Goal: Register for event/course

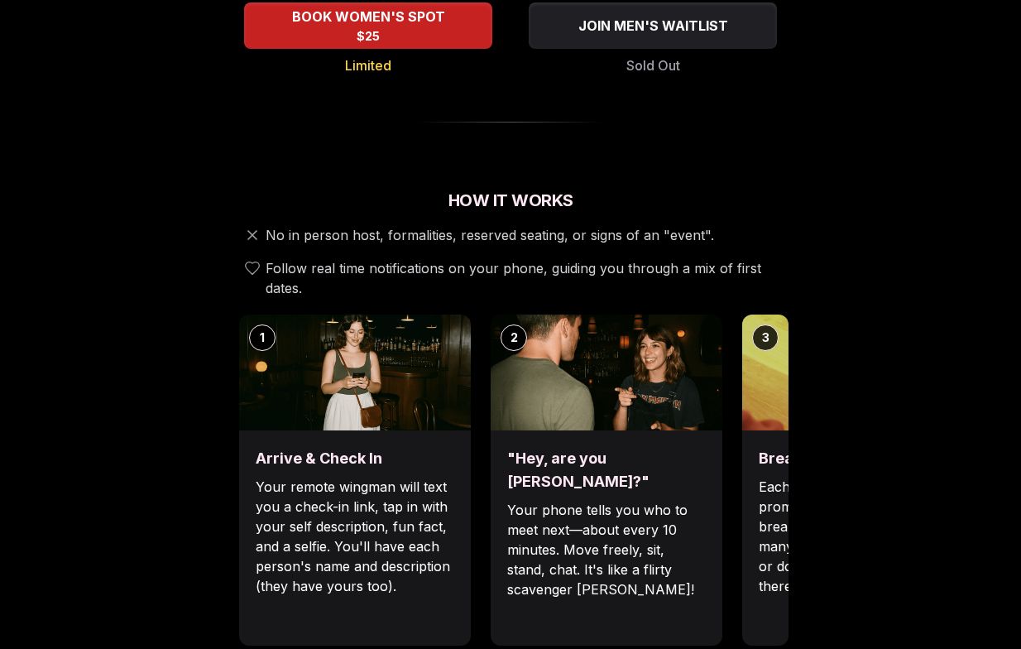
scroll to position [437, 0]
click at [766, 358] on img at bounding box center [858, 373] width 232 height 116
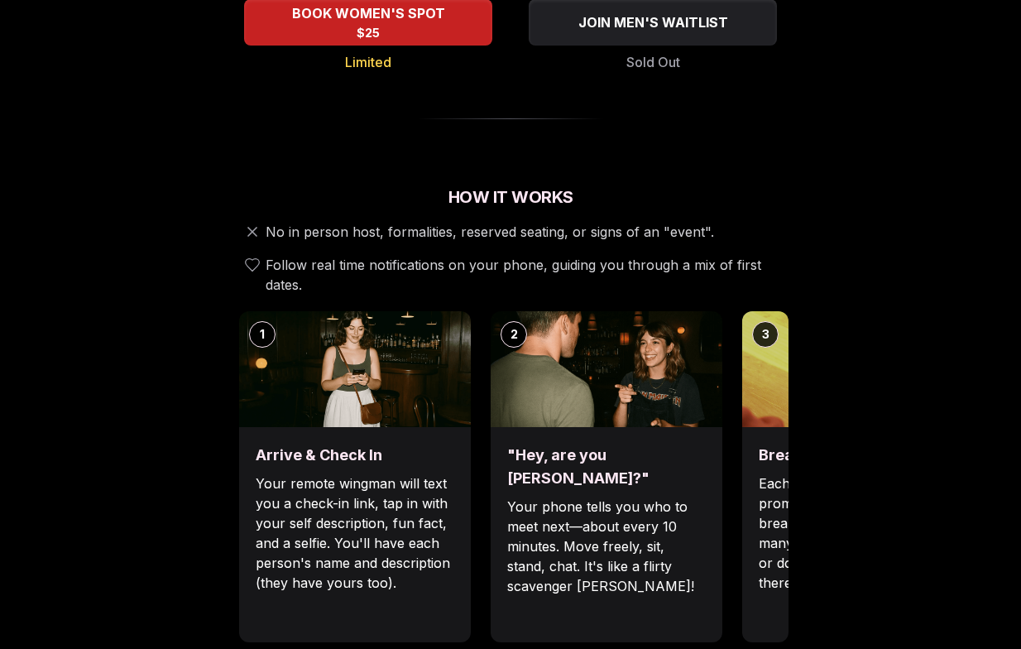
scroll to position [440, 1]
click at [766, 324] on div "3" at bounding box center [765, 334] width 26 height 26
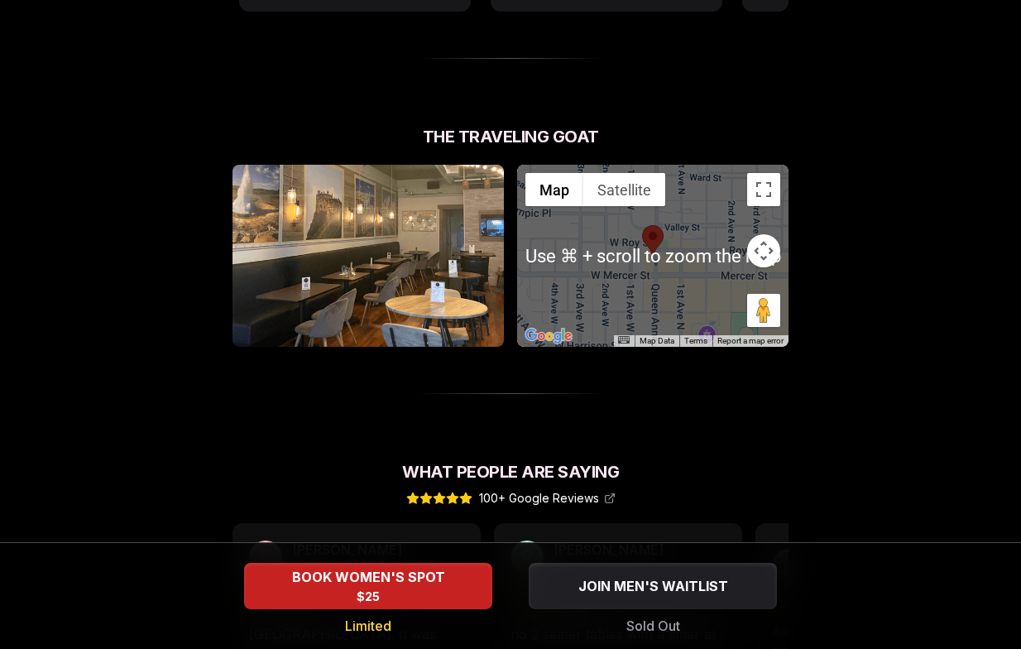
scroll to position [1073, 0]
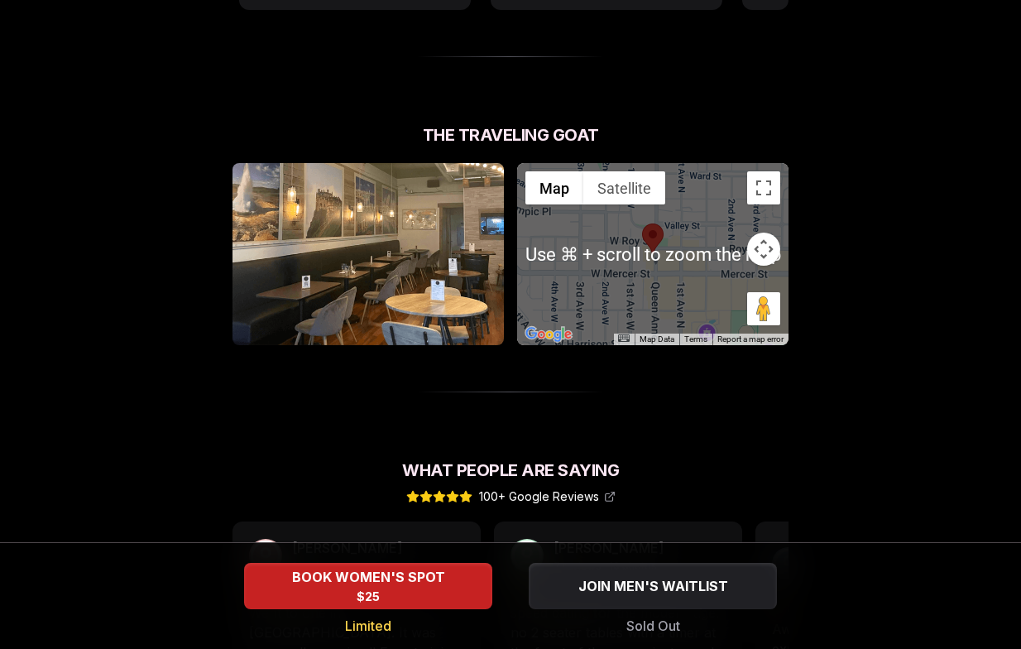
click at [898, 378] on div "Luvvly Speed Dating [DATE] Age Range 25 - 32 Orientation Straight Evening 7:00 …" at bounding box center [510, 42] width 995 height 2057
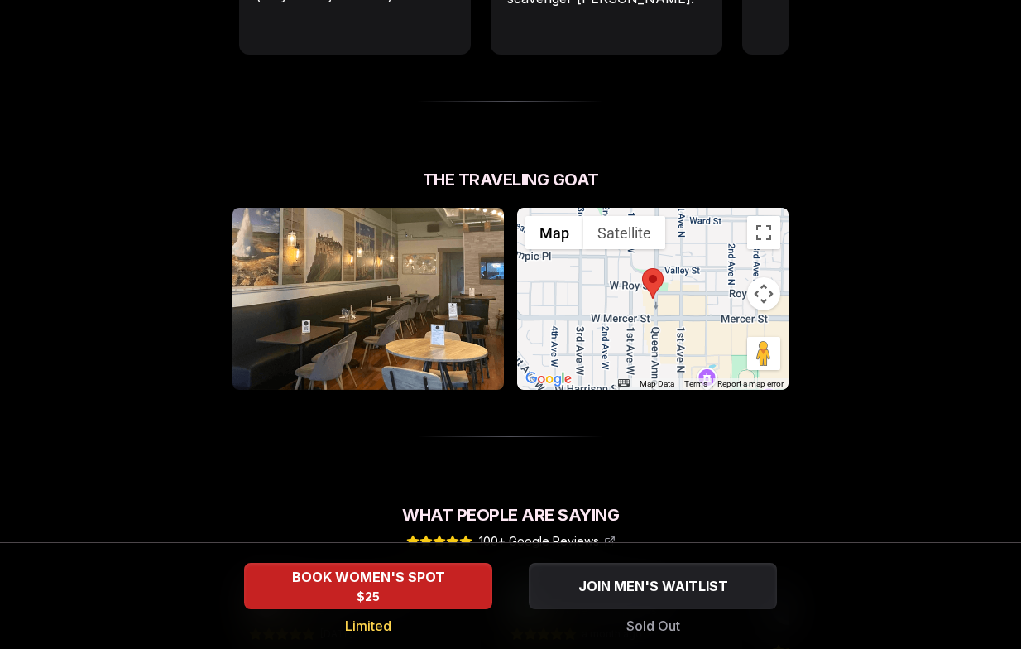
scroll to position [992, 0]
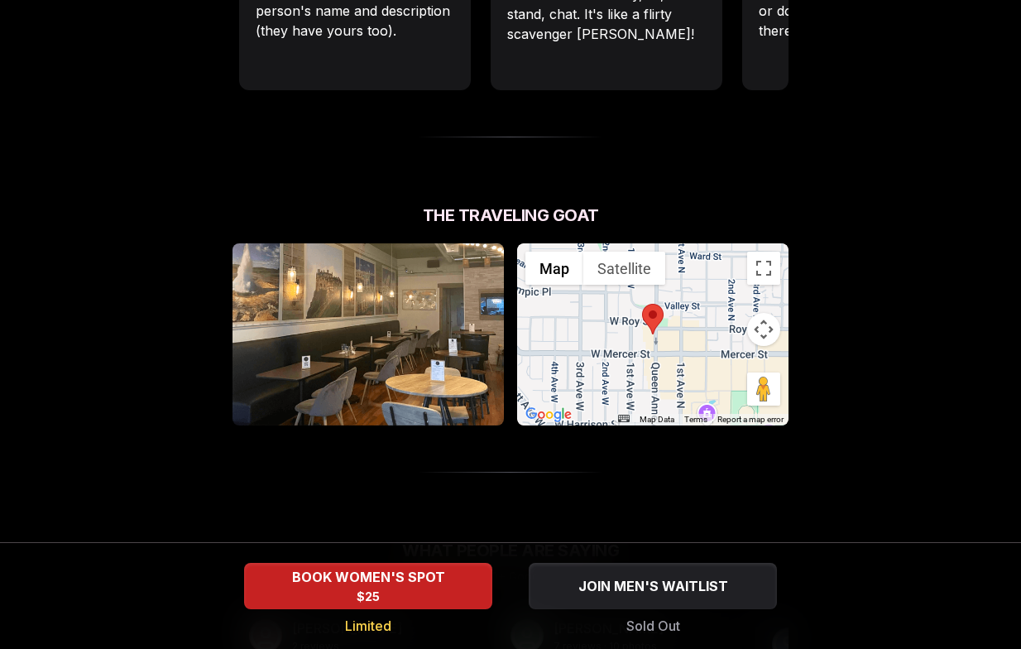
click at [649, 310] on img at bounding box center [653, 319] width 22 height 31
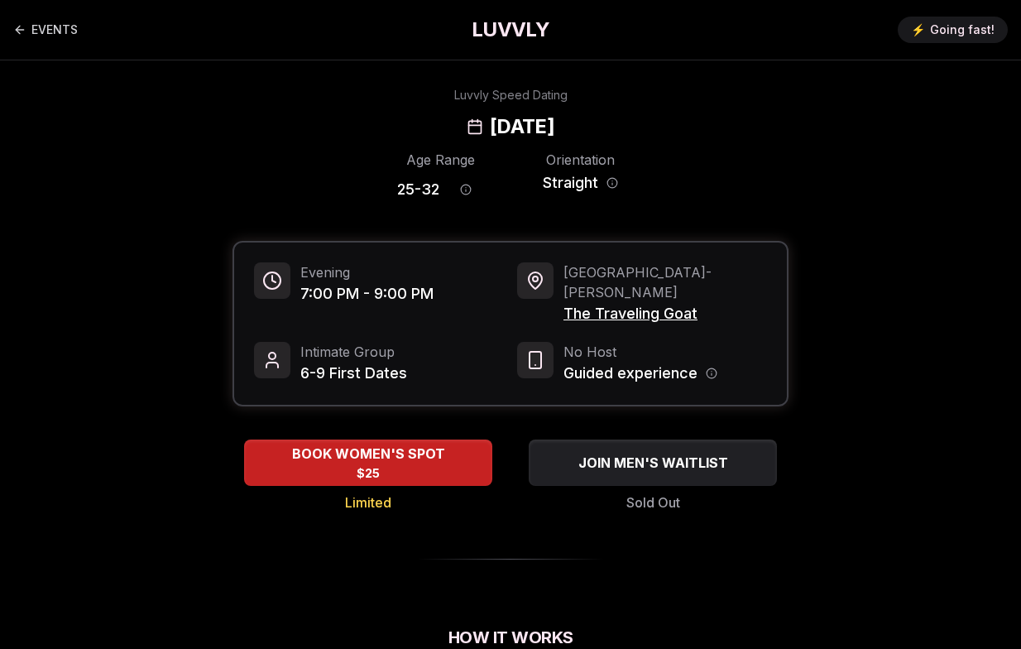
scroll to position [0, 0]
click at [61, 33] on link "EVENTS" at bounding box center [45, 29] width 65 height 33
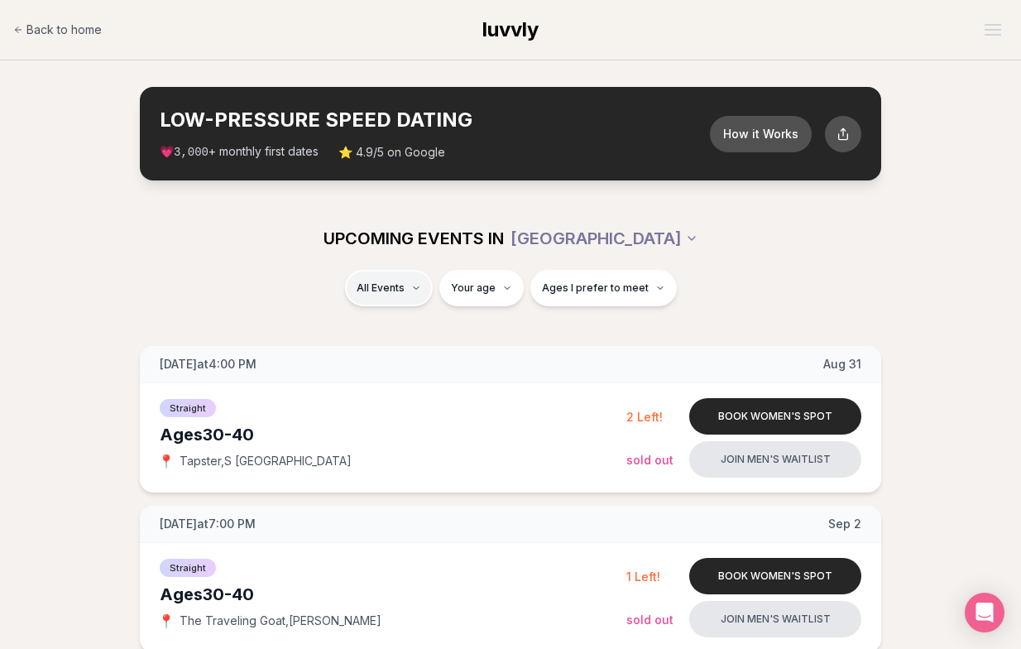
click at [419, 287] on icon "button" at bounding box center [416, 288] width 5 height 2
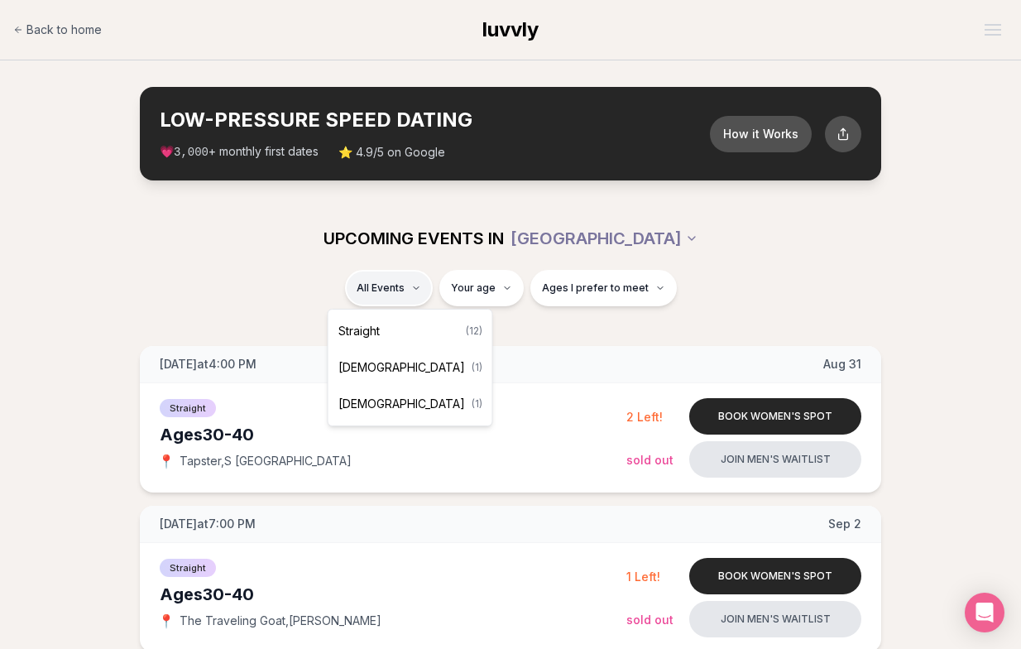
click at [377, 332] on span "Straight" at bounding box center [359, 331] width 41 height 17
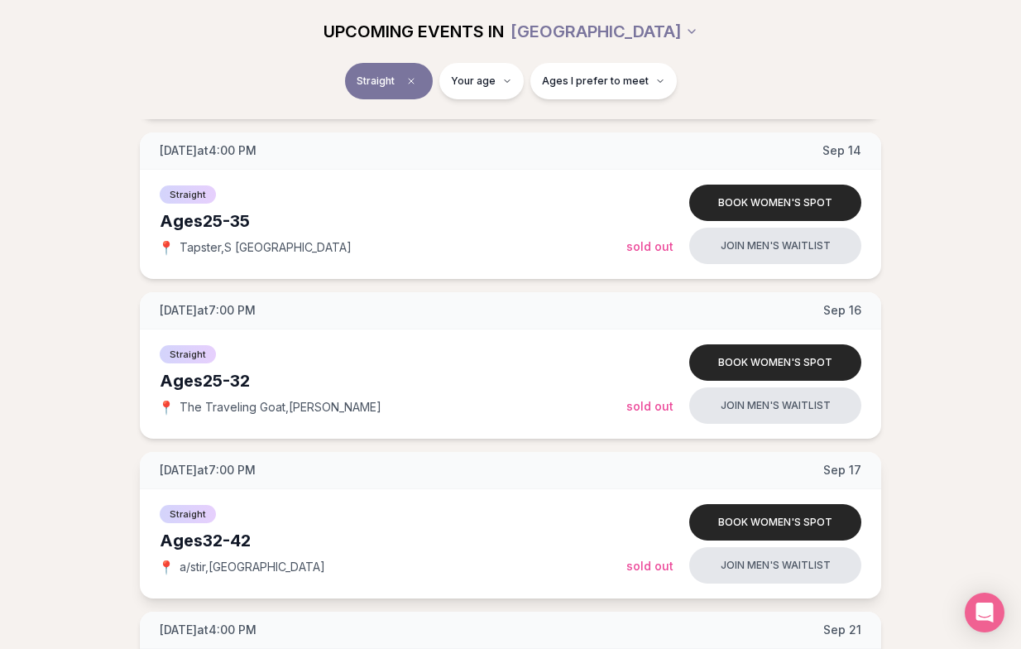
scroll to position [1160, 0]
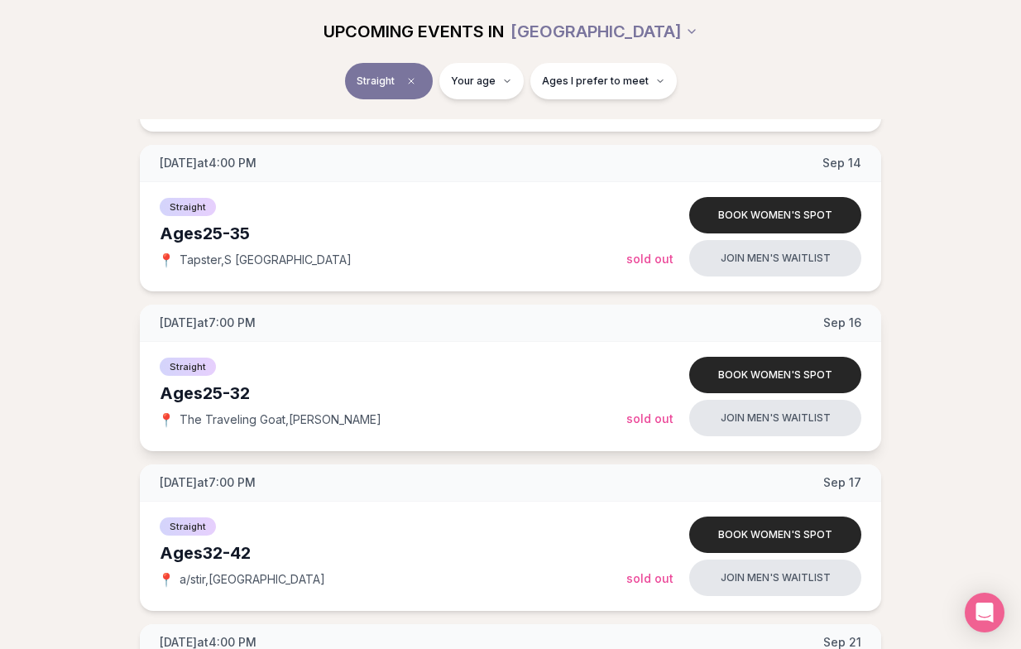
click at [191, 398] on div "Ages 25-32" at bounding box center [393, 393] width 467 height 23
click at [207, 394] on div "Ages 25-32" at bounding box center [393, 393] width 467 height 23
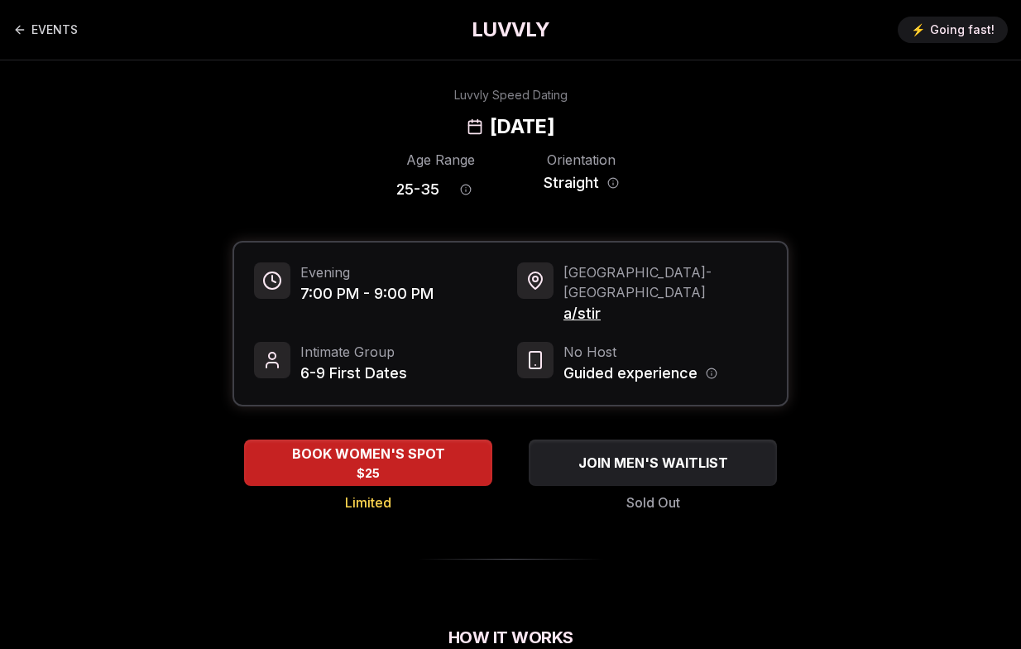
click at [592, 302] on span "a/stir" at bounding box center [666, 313] width 204 height 23
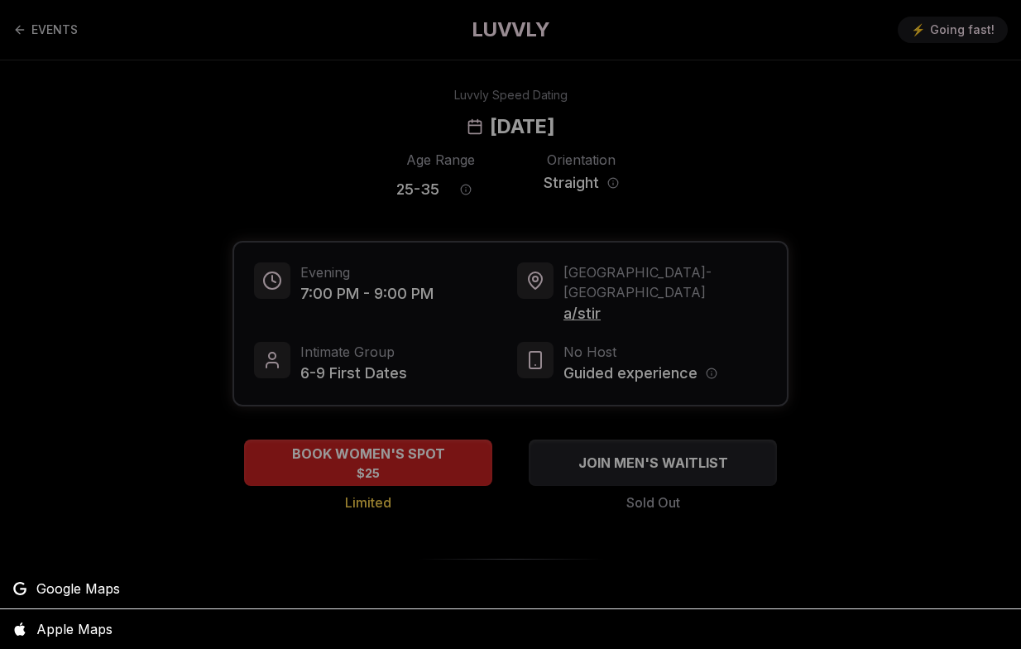
click at [592, 292] on div at bounding box center [510, 324] width 1021 height 649
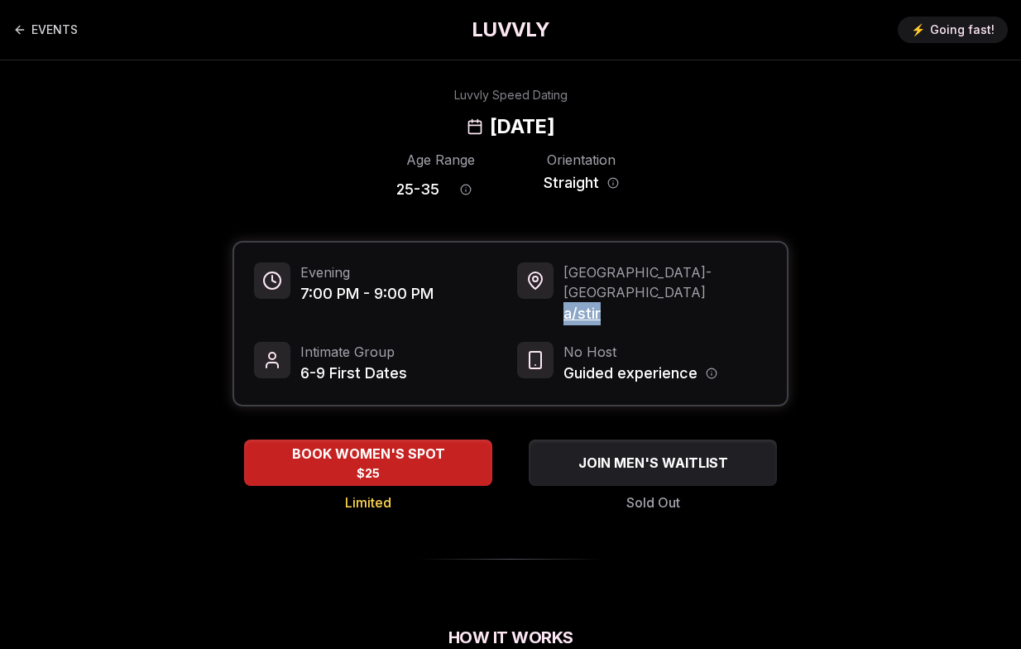
drag, startPoint x: 613, startPoint y: 292, endPoint x: 566, endPoint y: 296, distance: 47.4
click at [566, 302] on span "a/stir" at bounding box center [666, 313] width 204 height 23
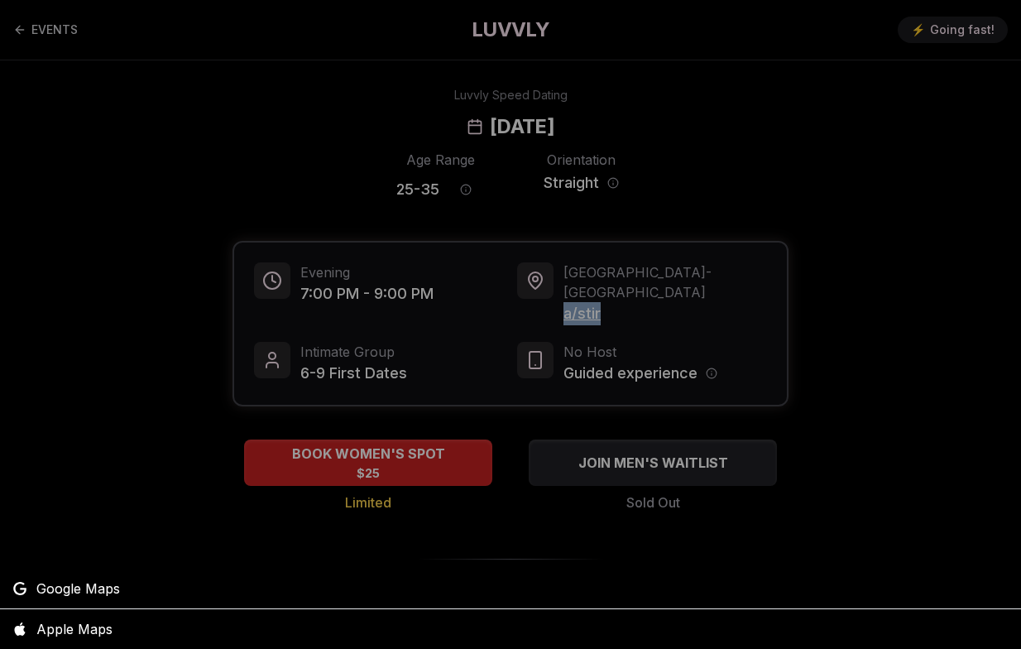
copy span "a/stir"
